Goal: Task Accomplishment & Management: Use online tool/utility

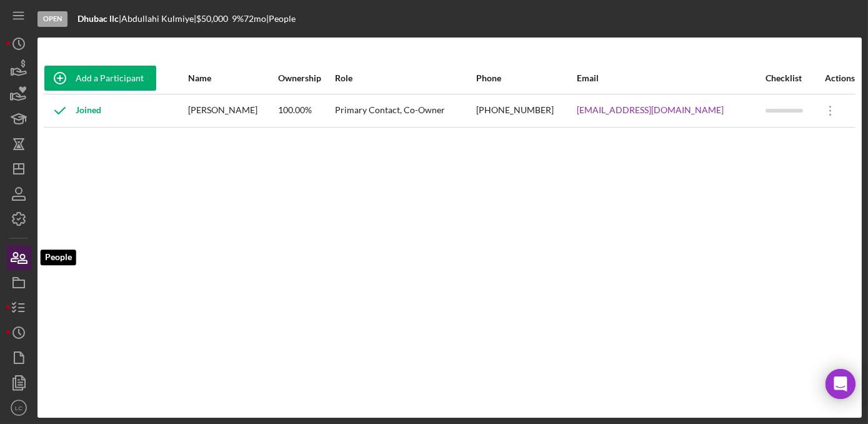
click at [24, 257] on icon "button" at bounding box center [22, 258] width 9 height 9
click at [16, 196] on icon "button" at bounding box center [18, 198] width 12 height 4
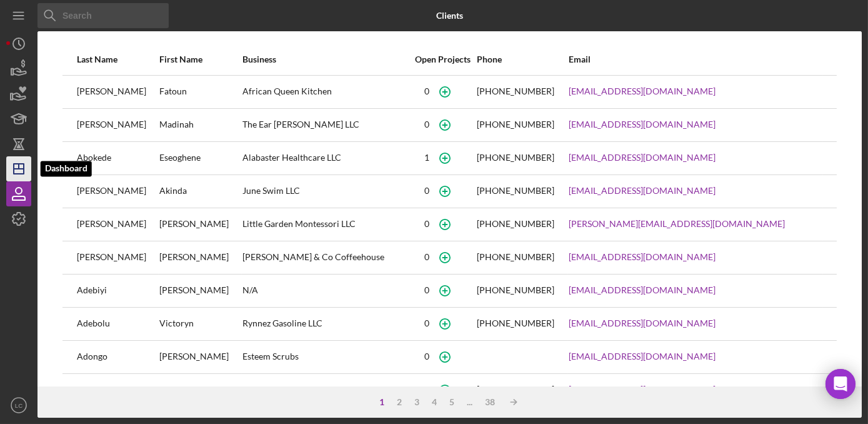
click at [16, 177] on icon "Icon/Dashboard" at bounding box center [18, 168] width 31 height 31
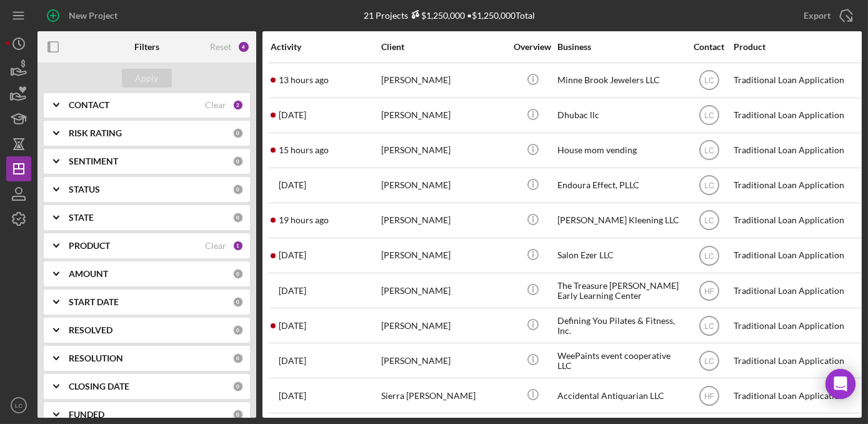
scroll to position [146, 0]
click at [178, 362] on div "RESOLUTION" at bounding box center [151, 360] width 164 height 10
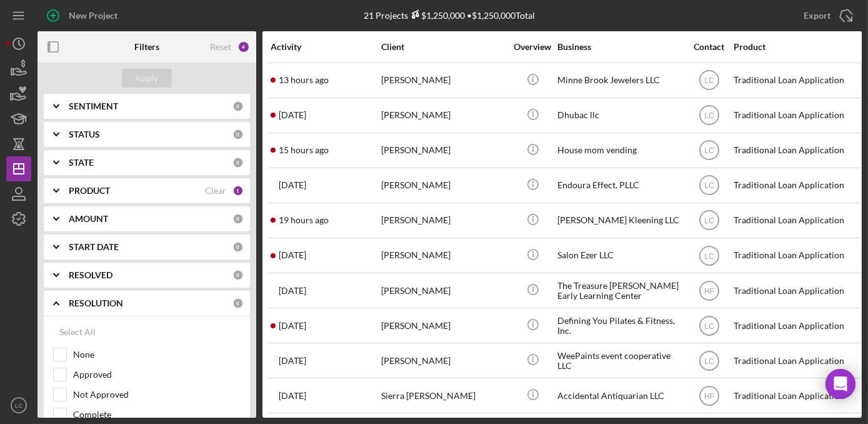
scroll to position [209, 0]
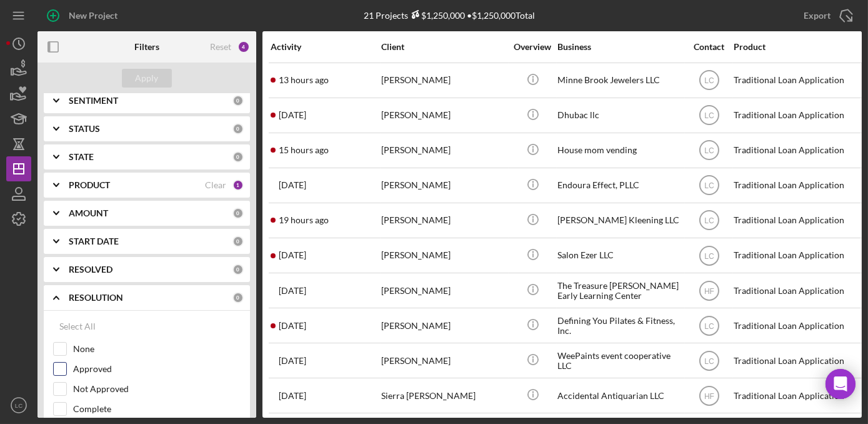
click at [122, 369] on label "Approved" at bounding box center [156, 368] width 167 height 12
click at [66, 369] on input "Approved" at bounding box center [60, 368] width 12 height 12
checkbox input "true"
click at [144, 76] on div "Apply" at bounding box center [147, 78] width 23 height 19
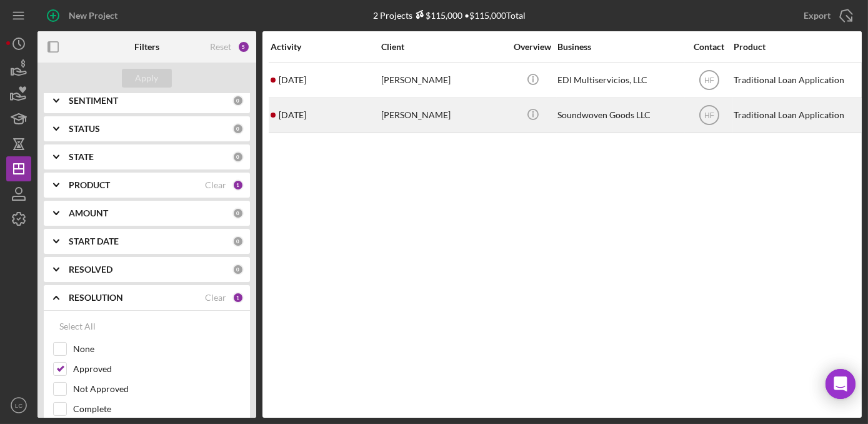
click at [420, 111] on div "[PERSON_NAME]" at bounding box center [443, 115] width 125 height 33
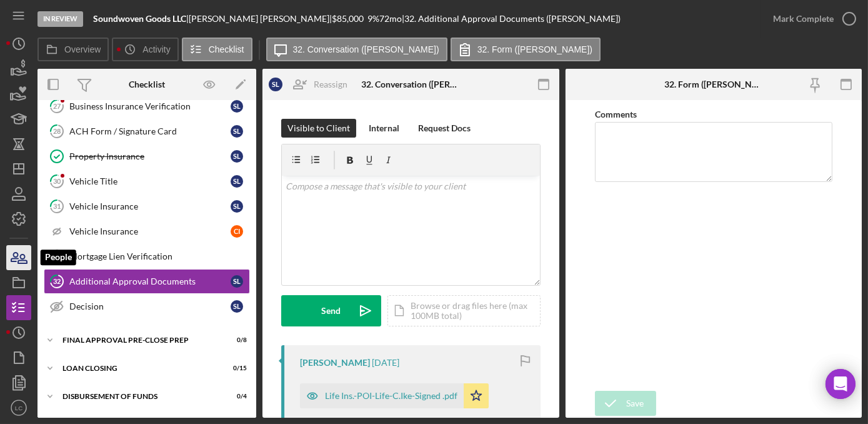
scroll to position [492, 0]
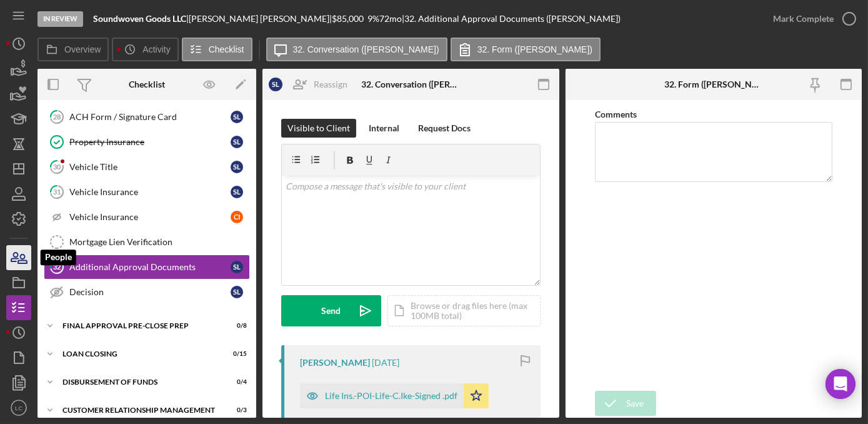
click at [17, 254] on icon "button" at bounding box center [14, 256] width 7 height 9
